Goal: Information Seeking & Learning: Find specific fact

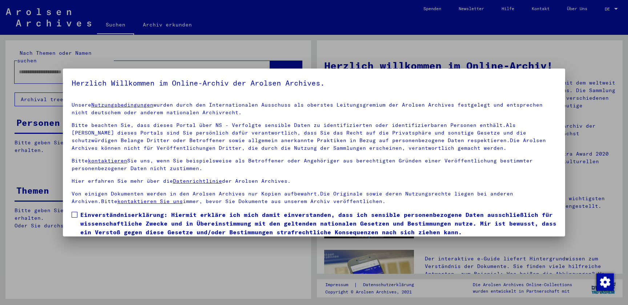
click at [76, 214] on span at bounding box center [75, 215] width 6 height 6
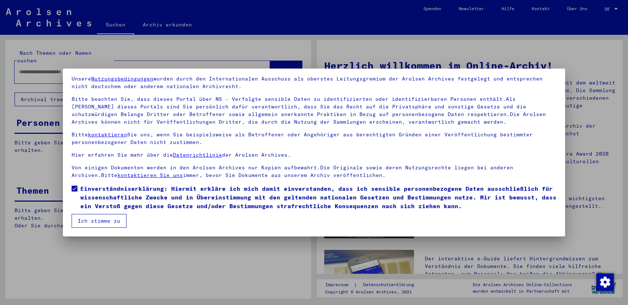
click at [105, 222] on button "Ich stimme zu" at bounding box center [99, 221] width 55 height 14
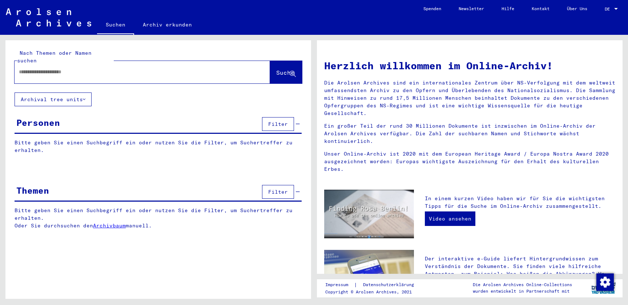
click at [76, 68] on input "text" at bounding box center [133, 72] width 229 height 8
type input "*"
type input "*******"
click at [281, 69] on span "Suche" at bounding box center [285, 72] width 18 height 7
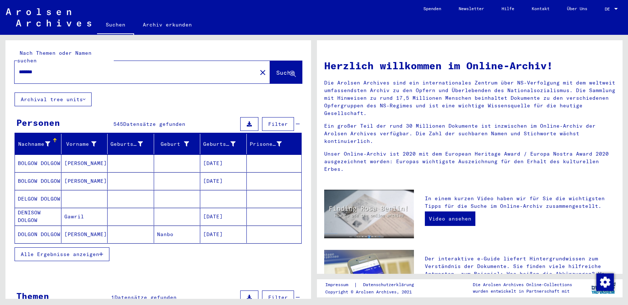
click at [34, 138] on div "Nachname" at bounding box center [39, 144] width 43 height 12
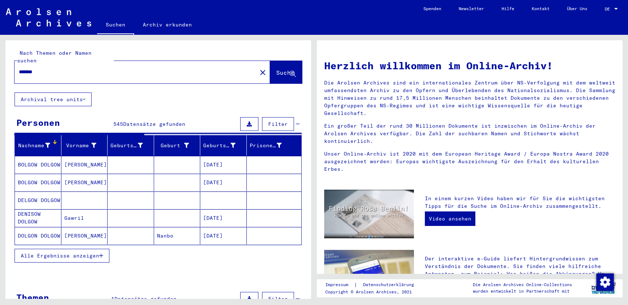
click at [49, 143] on icon at bounding box center [47, 145] width 5 height 5
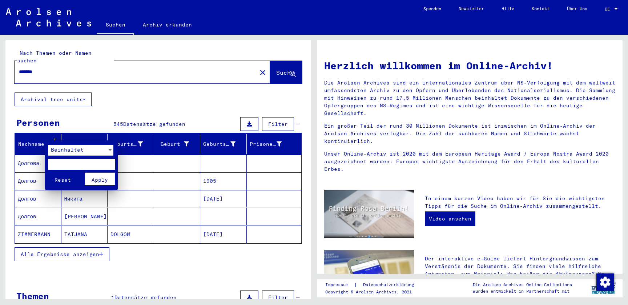
click at [66, 143] on mat-card "Beinhaltet Reset Apply" at bounding box center [81, 166] width 73 height 50
click at [63, 163] on input "text" at bounding box center [81, 164] width 67 height 11
type input "******"
click at [98, 180] on span "Apply" at bounding box center [100, 180] width 16 height 7
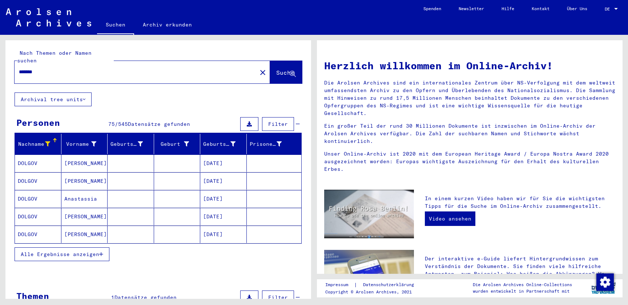
click at [74, 251] on span "Alle Ergebnisse anzeigen" at bounding box center [60, 254] width 78 height 7
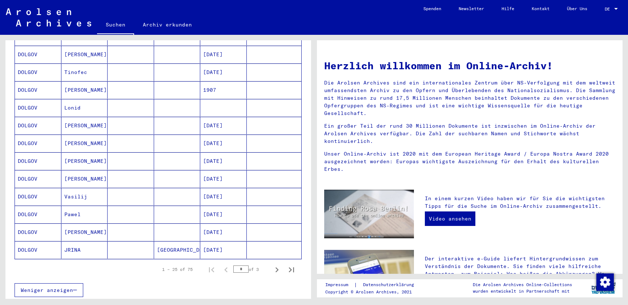
scroll to position [394, 0]
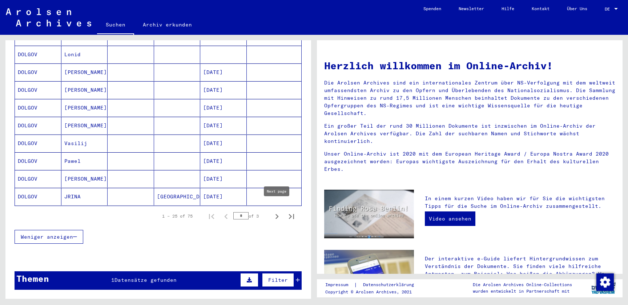
click at [279, 212] on icon "Next page" at bounding box center [277, 217] width 10 height 10
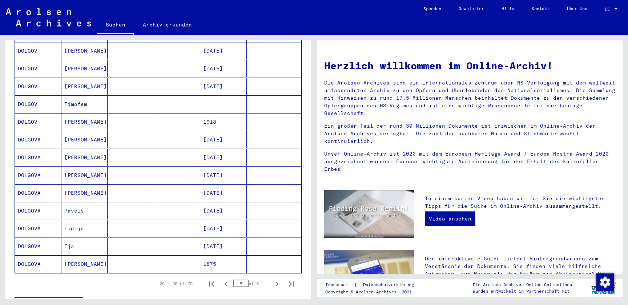
scroll to position [333, 0]
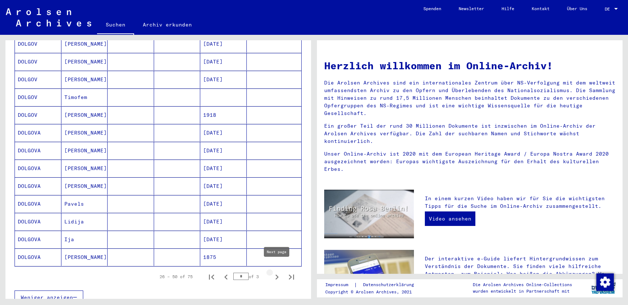
click at [278, 272] on icon "Next page" at bounding box center [277, 277] width 10 height 10
type input "*"
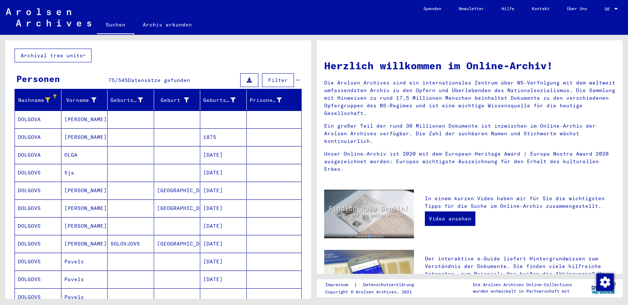
scroll to position [0, 0]
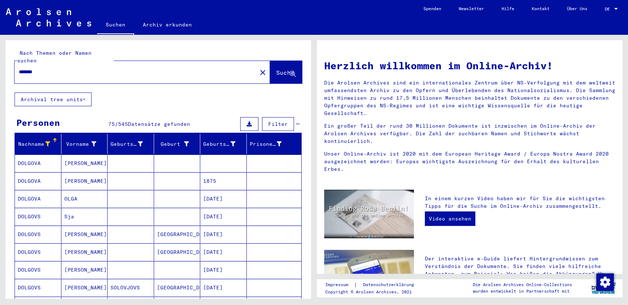
click at [37, 68] on input "*******" at bounding box center [133, 72] width 229 height 8
type input "*********"
click at [276, 69] on span "Suche" at bounding box center [285, 72] width 18 height 7
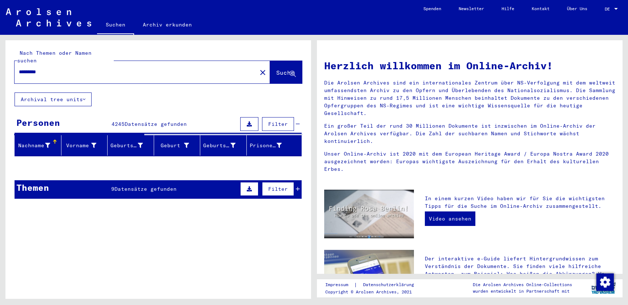
click at [49, 143] on icon at bounding box center [47, 145] width 5 height 5
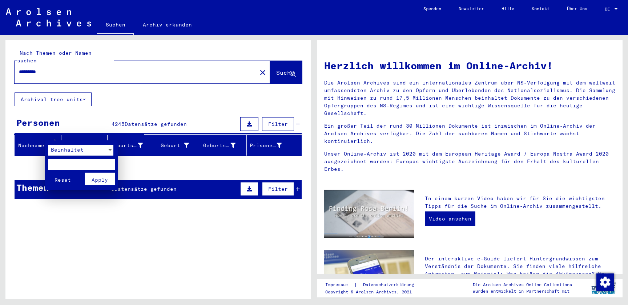
click at [58, 162] on input "text" at bounding box center [81, 164] width 67 height 11
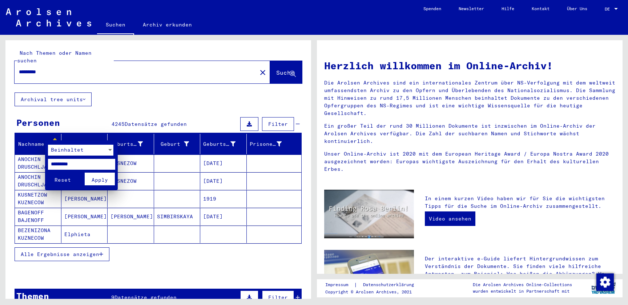
type input "*********"
click at [92, 180] on span "Apply" at bounding box center [100, 180] width 16 height 7
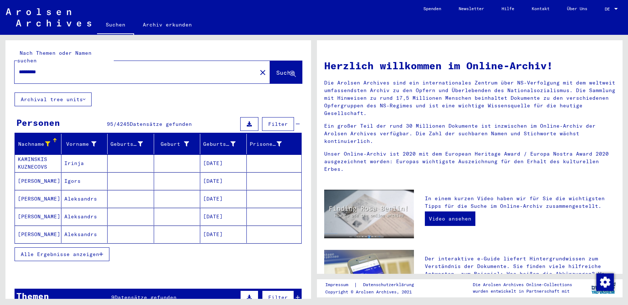
click at [60, 251] on span "Alle Ergebnisse anzeigen" at bounding box center [60, 254] width 78 height 7
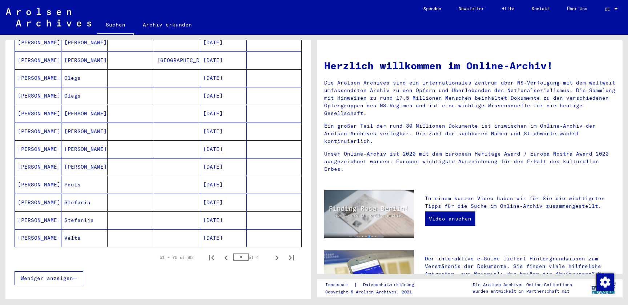
scroll to position [382, 0]
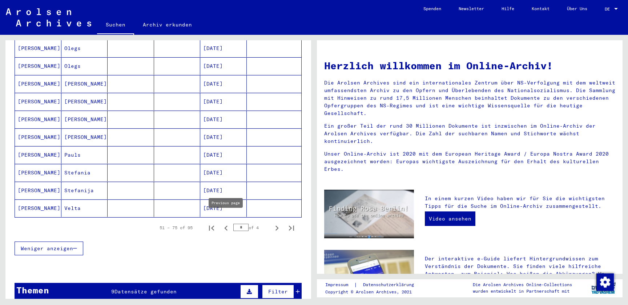
click at [228, 223] on icon "Previous page" at bounding box center [226, 228] width 10 height 10
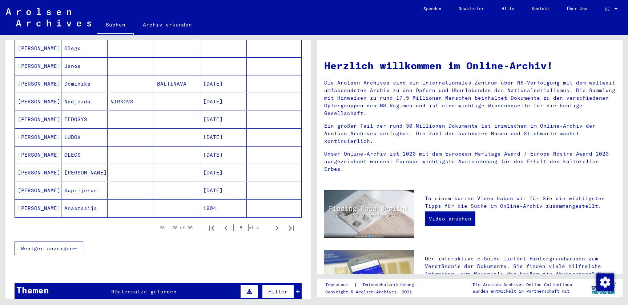
click at [227, 223] on icon "Previous page" at bounding box center [226, 228] width 10 height 10
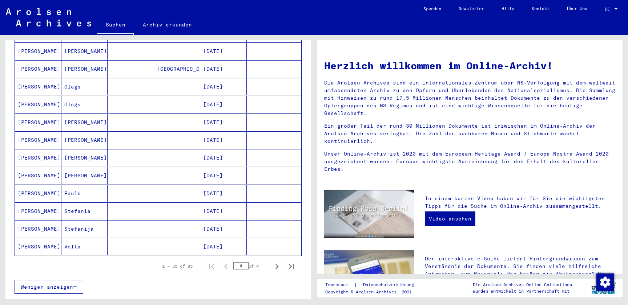
scroll to position [347, 0]
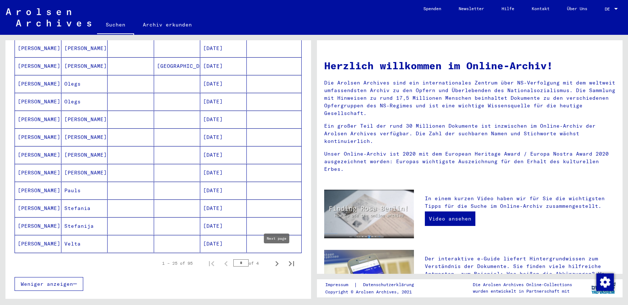
click at [274, 259] on icon "Next page" at bounding box center [277, 264] width 10 height 10
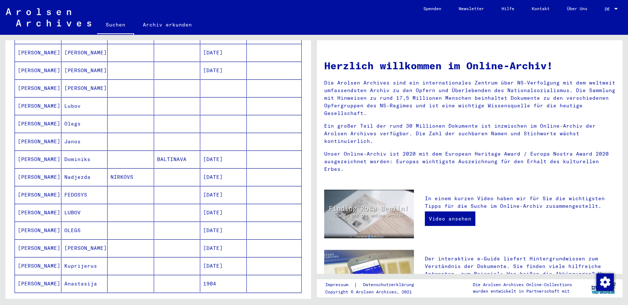
scroll to position [313, 0]
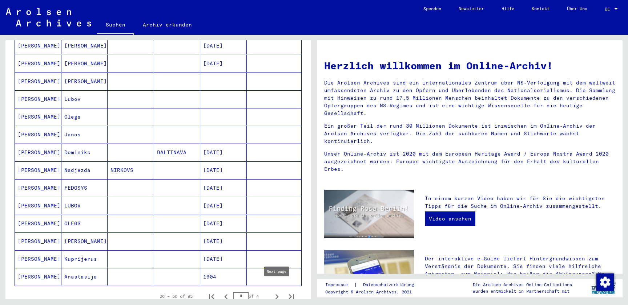
click at [278, 292] on icon "Next page" at bounding box center [277, 297] width 10 height 10
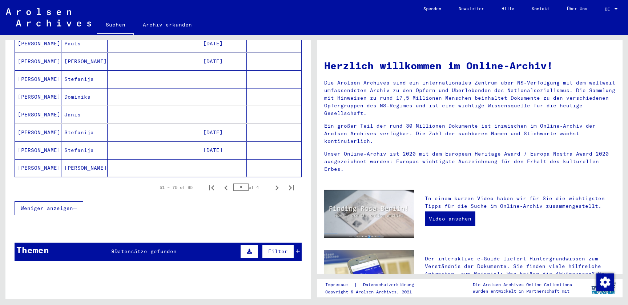
scroll to position [449, 0]
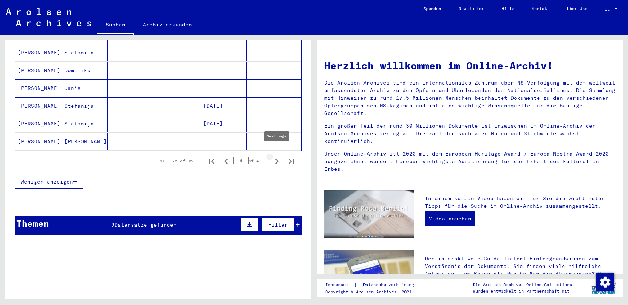
click at [275, 157] on icon "Next page" at bounding box center [277, 162] width 10 height 10
type input "*"
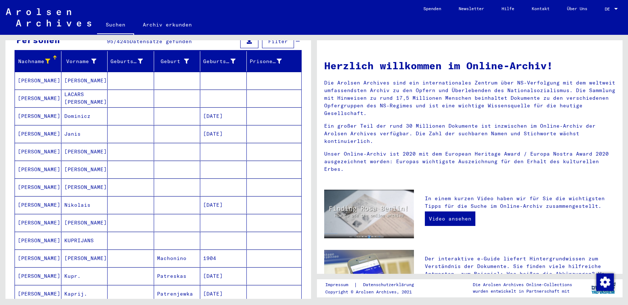
scroll to position [84, 0]
